Goal: Task Accomplishment & Management: Use online tool/utility

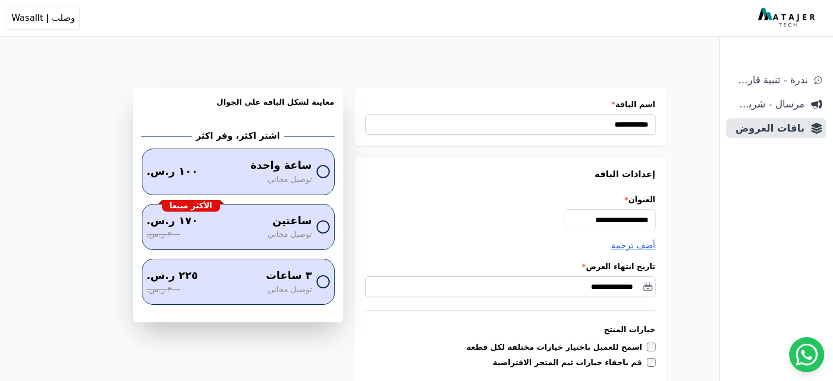
type input "*******"
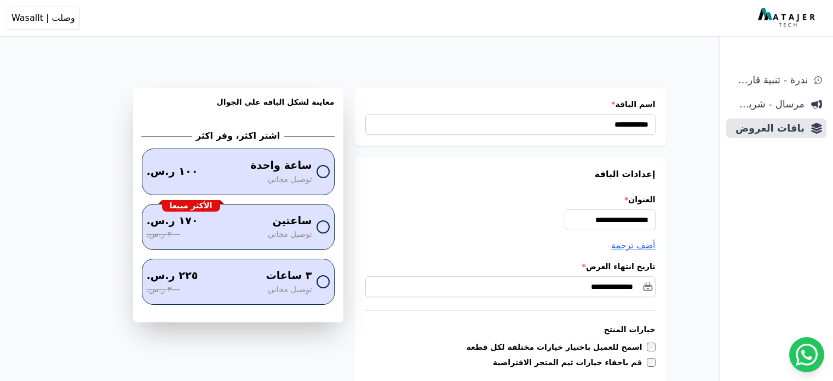
type input "*******"
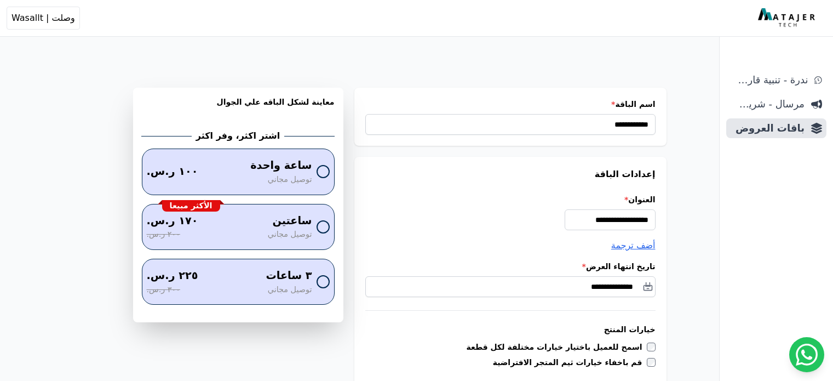
type input "*******"
